Goal: Task Accomplishment & Management: Use online tool/utility

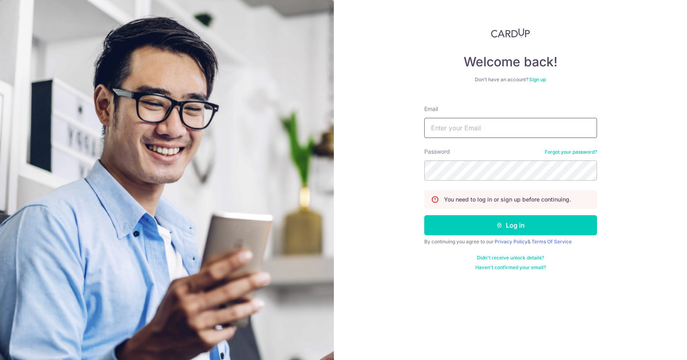
click at [461, 134] on input "Email" at bounding box center [510, 128] width 173 height 20
type input "[PERSON_NAME][EMAIL_ADDRESS][DOMAIN_NAME]"
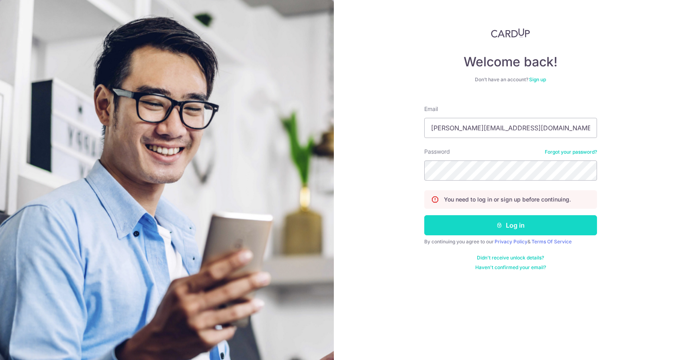
click at [449, 225] on button "Log in" at bounding box center [510, 225] width 173 height 20
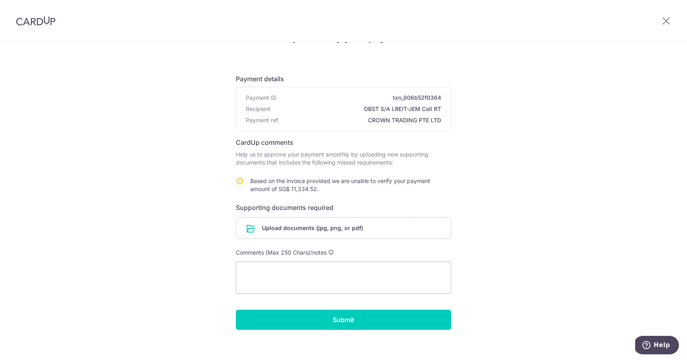
scroll to position [35, 0]
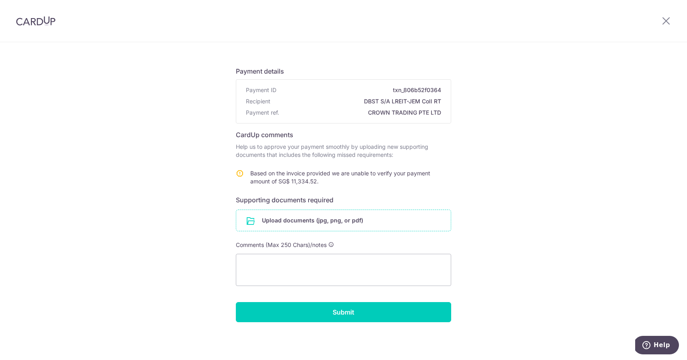
click at [331, 222] on input "file" at bounding box center [343, 220] width 215 height 21
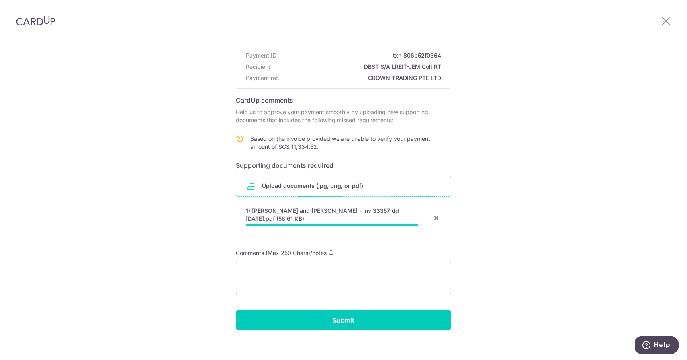
scroll to position [68, 0]
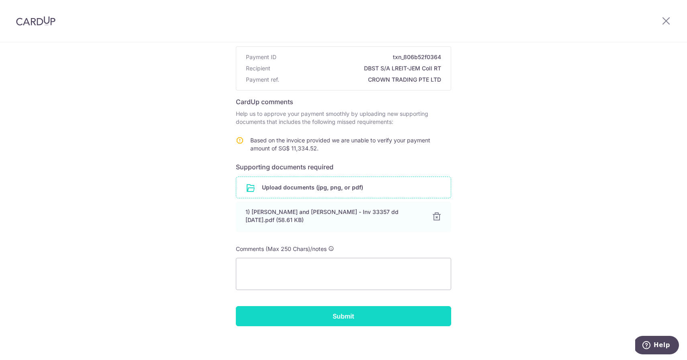
click at [340, 317] on input "Submit" at bounding box center [343, 316] width 215 height 20
